Goal: Task Accomplishment & Management: Complete application form

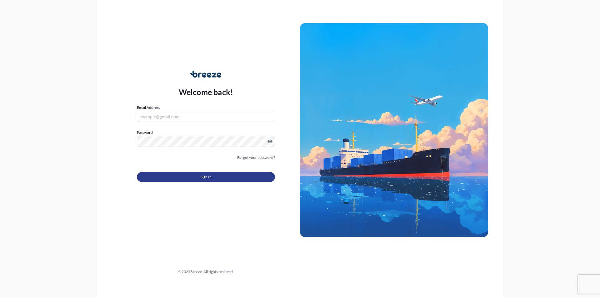
type input "[EMAIL_ADDRESS][DOMAIN_NAME]"
click at [225, 176] on button "Sign In" at bounding box center [206, 177] width 138 height 10
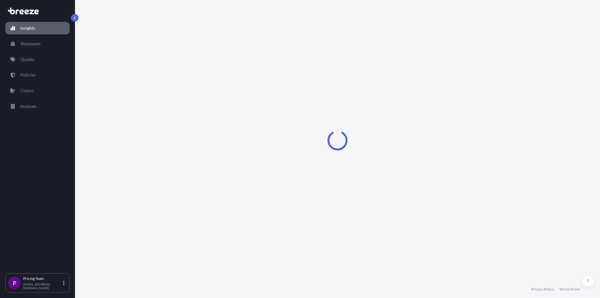
select select "2025"
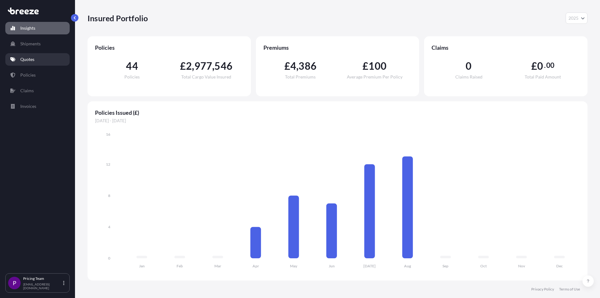
click at [28, 58] on p "Quotes" at bounding box center [27, 59] width 14 height 6
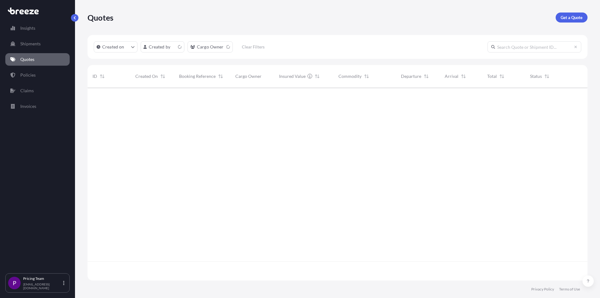
scroll to position [192, 495]
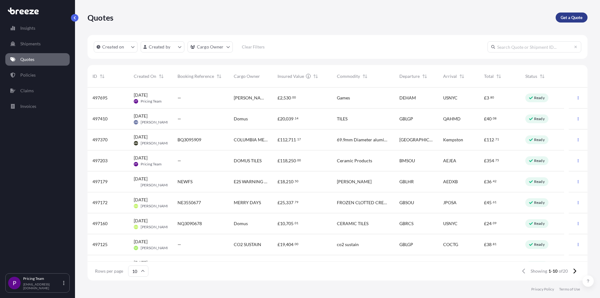
click at [575, 15] on p "Get a Quote" at bounding box center [572, 17] width 22 height 6
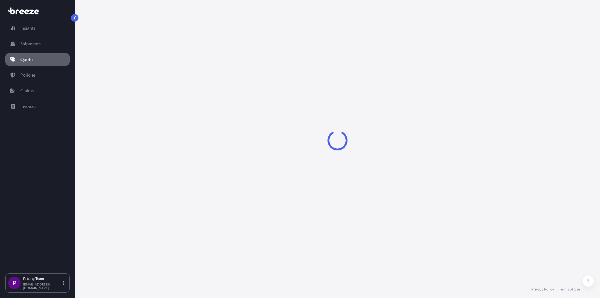
select select "Sea"
select select "1"
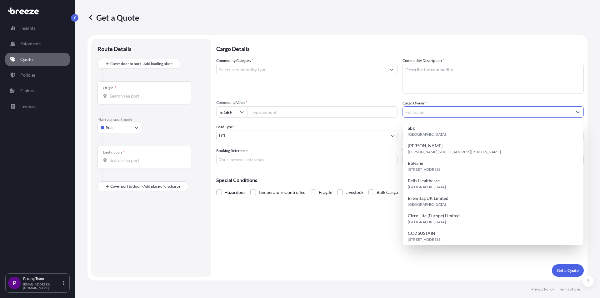
click at [441, 116] on input "Cargo Owner *" at bounding box center [487, 111] width 169 height 11
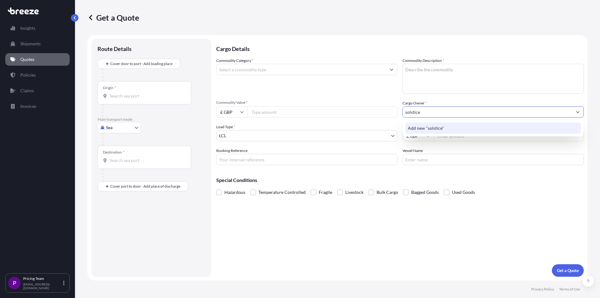
click at [442, 125] on span "Add new "solstice"" at bounding box center [426, 128] width 36 height 6
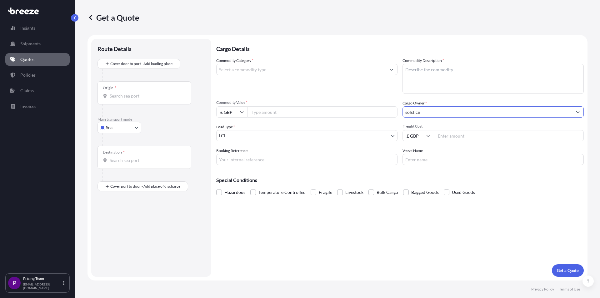
type input "solstice"
click at [429, 137] on icon at bounding box center [428, 136] width 4 height 4
click at [416, 177] on div "$ USD" at bounding box center [418, 179] width 26 height 12
type input "$ USD"
click at [447, 132] on input "Freight Cost" at bounding box center [509, 135] width 150 height 11
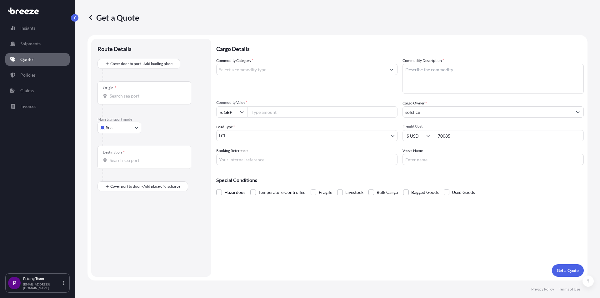
type input "70085"
drag, startPoint x: 457, startPoint y: 137, endPoint x: 416, endPoint y: 135, distance: 41.6
click at [416, 135] on div "$ USD 70085" at bounding box center [492, 135] width 181 height 11
click at [263, 109] on input "Commodity Value *" at bounding box center [322, 111] width 150 height 11
paste input "70085"
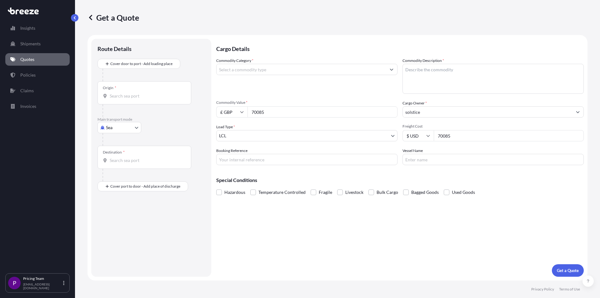
type input "70085"
click at [453, 140] on input "70085" at bounding box center [509, 135] width 150 height 11
drag, startPoint x: 456, startPoint y: 137, endPoint x: 403, endPoint y: 130, distance: 53.3
click at [403, 130] on div "$ USD 70085" at bounding box center [492, 135] width 181 height 11
type input "2602"
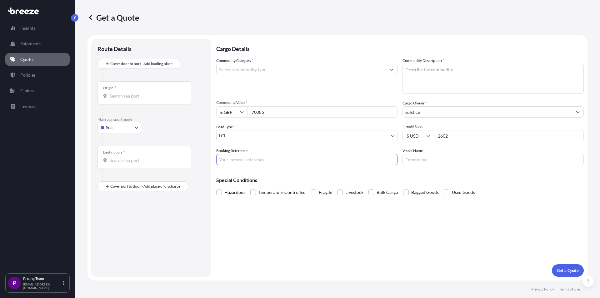
click at [412, 138] on input "$ USD" at bounding box center [417, 135] width 31 height 11
click at [416, 165] on div "£ GBP" at bounding box center [418, 166] width 26 height 12
type input "£ GBP"
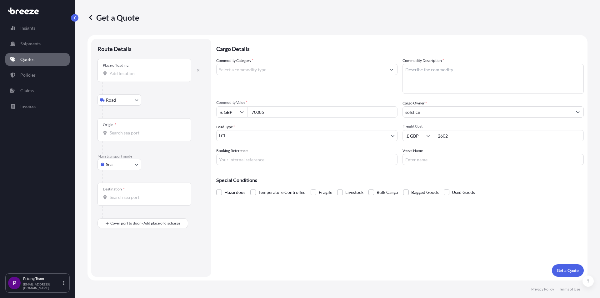
click at [122, 74] on input "Place of loading" at bounding box center [147, 73] width 74 height 6
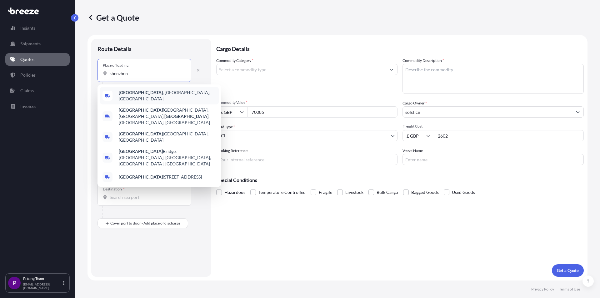
click at [147, 93] on span "[GEOGRAPHIC_DATA] , [GEOGRAPHIC_DATA], [GEOGRAPHIC_DATA]" at bounding box center [167, 95] width 97 height 12
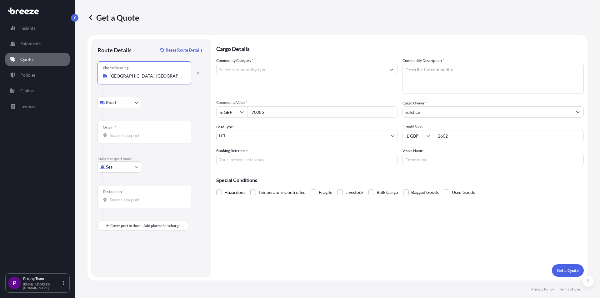
type input "[GEOGRAPHIC_DATA], [GEOGRAPHIC_DATA], [GEOGRAPHIC_DATA]"
click at [127, 133] on input "Origin *" at bounding box center [147, 135] width 74 height 6
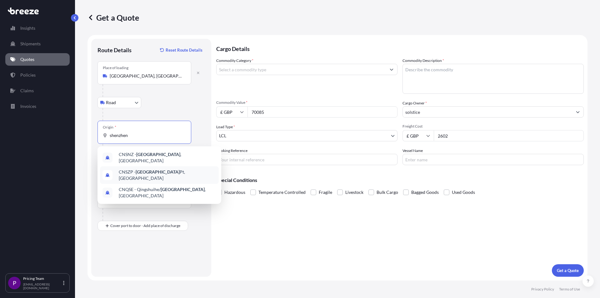
click at [129, 170] on span "CNSZP - Shenzhen Pt, [GEOGRAPHIC_DATA]" at bounding box center [167, 175] width 97 height 12
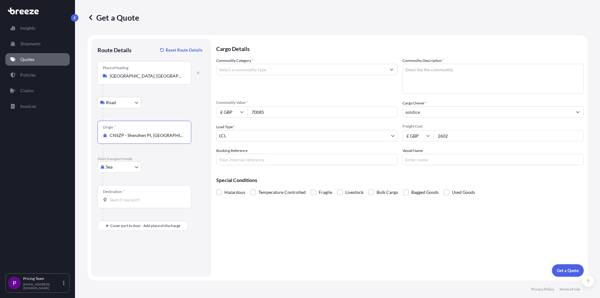
type input "CNSZP - Shenzhen Pt, [GEOGRAPHIC_DATA]"
click at [126, 197] on input "Destination *" at bounding box center [147, 200] width 74 height 6
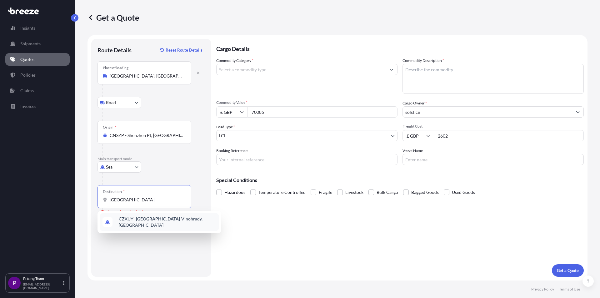
click at [171, 222] on span "CZXUY - [GEOGRAPHIC_DATA] -[GEOGRAPHIC_DATA], [GEOGRAPHIC_DATA]" at bounding box center [167, 222] width 97 height 12
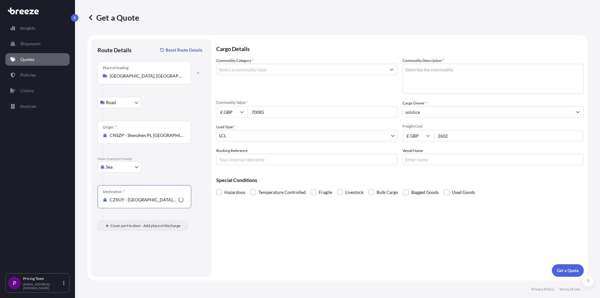
type input "CZXUY - [GEOGRAPHIC_DATA]-[GEOGRAPHIC_DATA], [GEOGRAPHIC_DATA]"
click at [126, 266] on div "Place of Discharge" at bounding box center [144, 255] width 94 height 23
click at [126, 262] on input "Place of Discharge" at bounding box center [147, 259] width 74 height 6
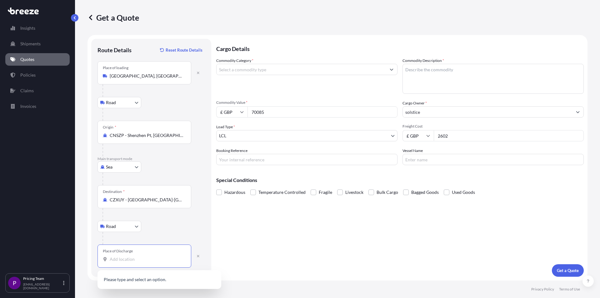
click at [127, 256] on div "Place of Discharge" at bounding box center [144, 255] width 94 height 23
click at [127, 256] on input "Place of Discharge" at bounding box center [147, 259] width 74 height 6
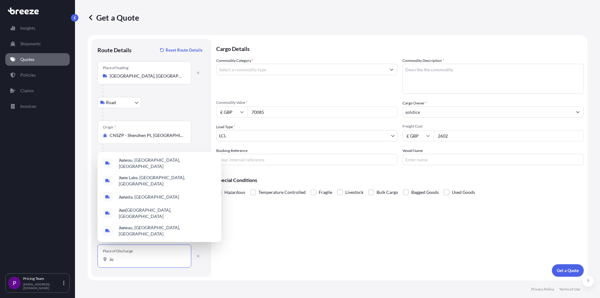
type input "j"
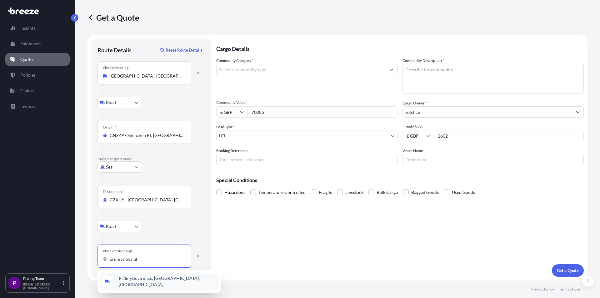
click at [169, 283] on div "Průmyslová ulice, [GEOGRAPHIC_DATA], [GEOGRAPHIC_DATA]" at bounding box center [159, 280] width 119 height 17
type input "Průmyslová ulice, [GEOGRAPHIC_DATA], [GEOGRAPHIC_DATA]"
click at [264, 70] on input "Commodity Category *" at bounding box center [301, 69] width 169 height 11
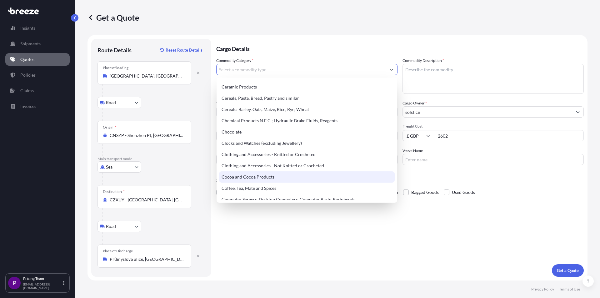
scroll to position [187, 0]
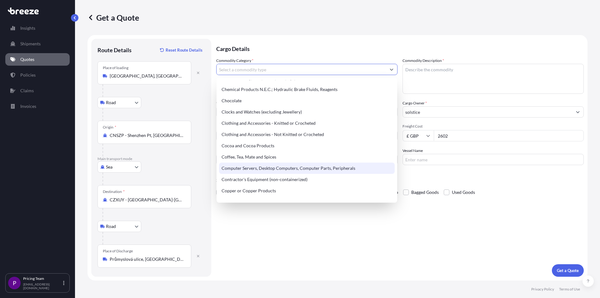
click at [242, 167] on div "Computer Servers, Desktop Computers, Computer Parts, Peripherals" at bounding box center [307, 167] width 176 height 11
type input "Computer Servers, Desktop Computers, Computer Parts, Peripherals"
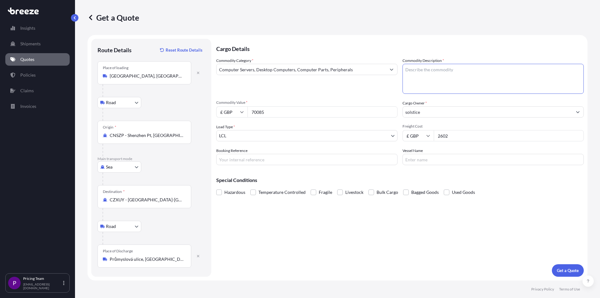
click at [437, 82] on textarea "Commodity Description *" at bounding box center [492, 79] width 181 height 30
type textarea "computers - SQ3096292"
click at [218, 194] on span at bounding box center [219, 192] width 6 height 6
click at [216, 187] on input "Hazardous" at bounding box center [216, 187] width 0 height 0
click at [568, 270] on p "Get a Quote" at bounding box center [568, 270] width 22 height 6
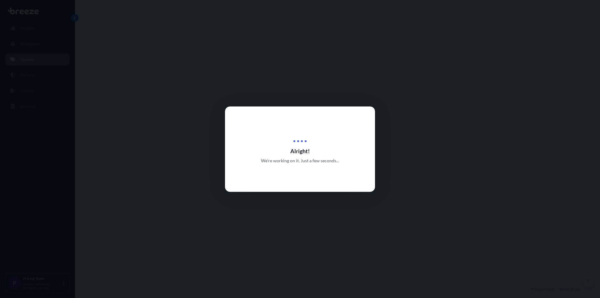
scroll to position [250, 0]
select select "Road"
select select "Sea"
select select "Road"
select select "1"
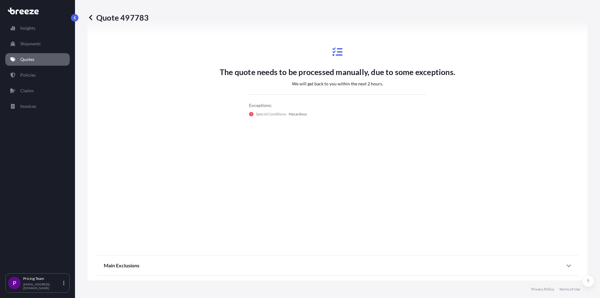
scroll to position [379, 0]
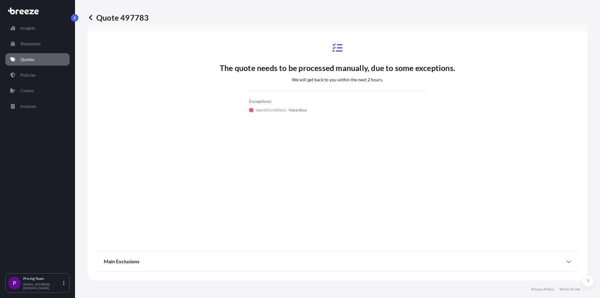
click at [567, 262] on icon at bounding box center [569, 261] width 4 height 2
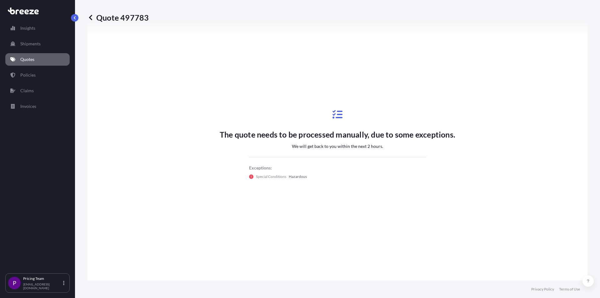
scroll to position [406, 0]
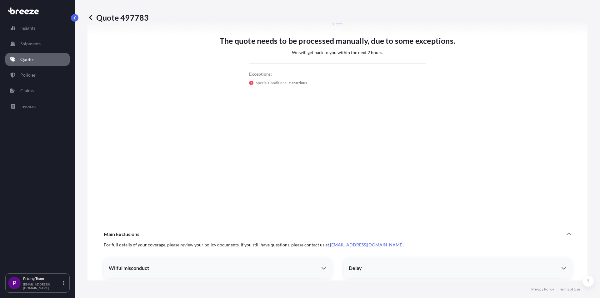
click at [496, 267] on div "Delay" at bounding box center [455, 268] width 212 height 6
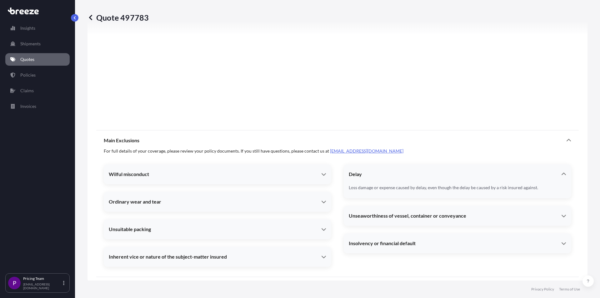
click at [556, 174] on div "Delay" at bounding box center [455, 174] width 212 height 6
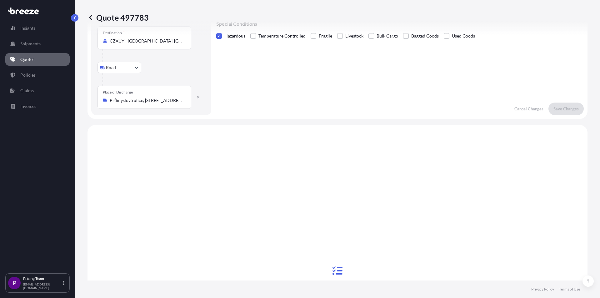
scroll to position [0, 0]
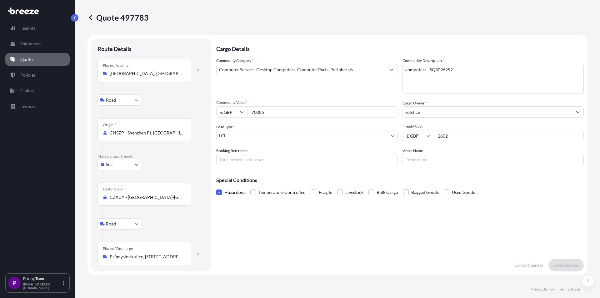
drag, startPoint x: 454, startPoint y: 136, endPoint x: 421, endPoint y: 137, distance: 33.8
click at [421, 137] on div "£ GBP 2602" at bounding box center [492, 135] width 181 height 11
type input "1230"
drag, startPoint x: 282, startPoint y: 111, endPoint x: 236, endPoint y: 109, distance: 46.0
click at [236, 109] on div "£ GBP 70085" at bounding box center [306, 111] width 181 height 11
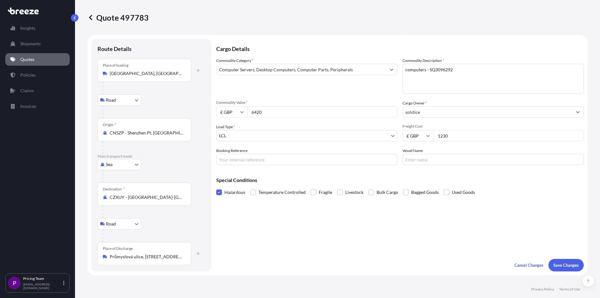
type input "6420"
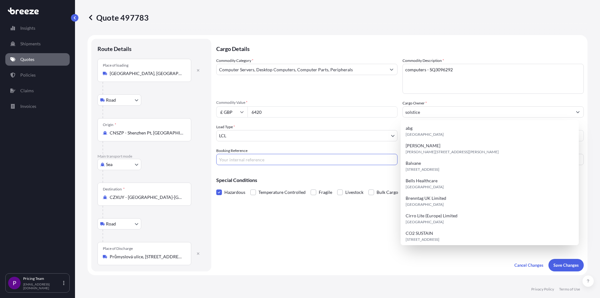
click at [323, 159] on input "Booking Reference" at bounding box center [306, 159] width 181 height 11
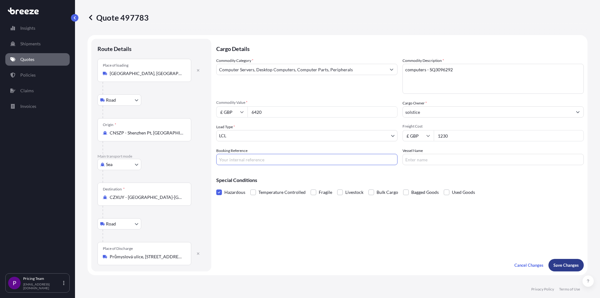
click at [553, 262] on p "Save Changes" at bounding box center [565, 265] width 25 height 6
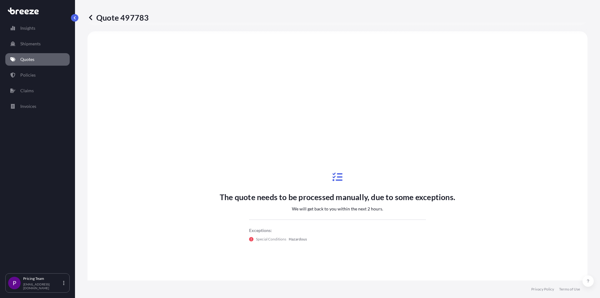
select select "Road"
select select "Sea"
select select "Road"
select select "1"
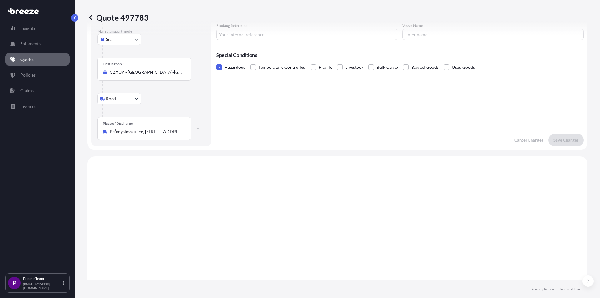
scroll to position [0, 0]
